Goal: Information Seeking & Learning: Understand process/instructions

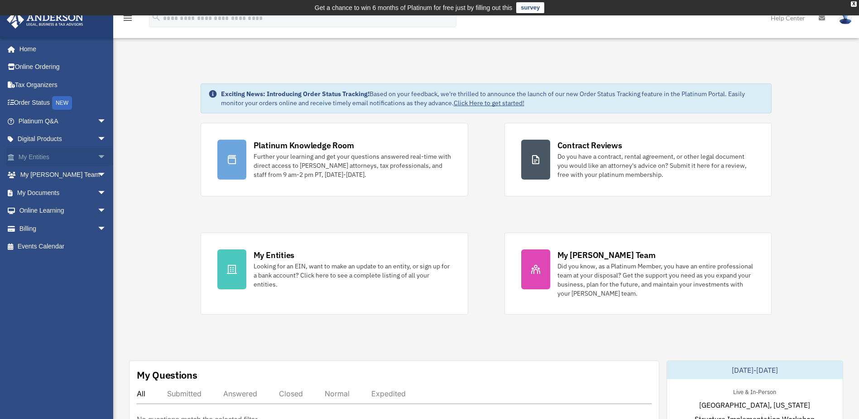
click at [97, 155] on span "arrow_drop_down" at bounding box center [106, 157] width 18 height 19
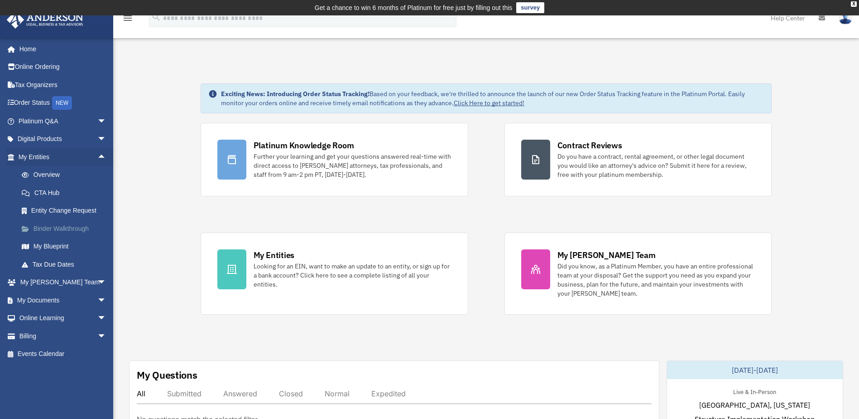
click at [52, 226] on link "Binder Walkthrough" at bounding box center [66, 228] width 107 height 18
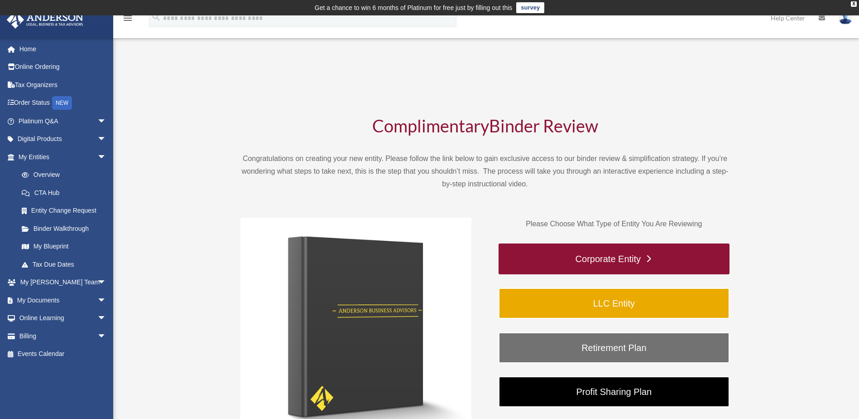
click at [627, 260] on link "Corporate Entity" at bounding box center [614, 258] width 231 height 31
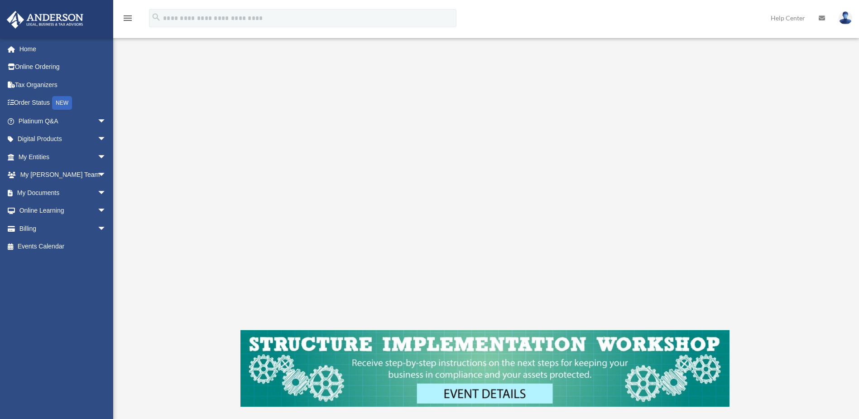
scroll to position [136, 0]
click at [479, 392] on img at bounding box center [485, 367] width 489 height 77
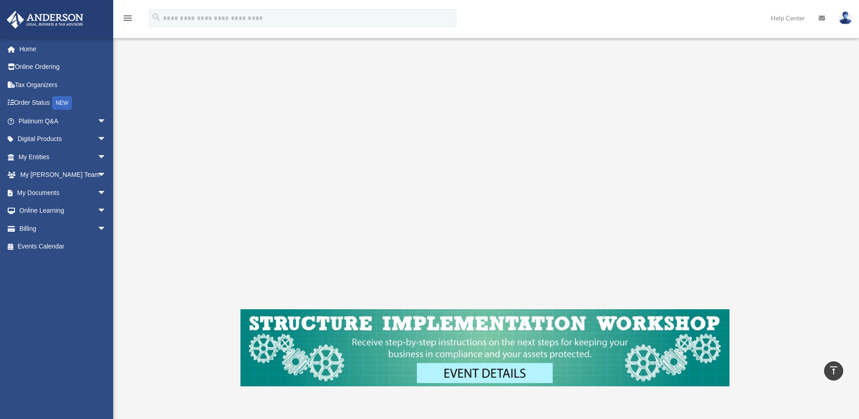
scroll to position [151, 0]
